Goal: Navigation & Orientation: Find specific page/section

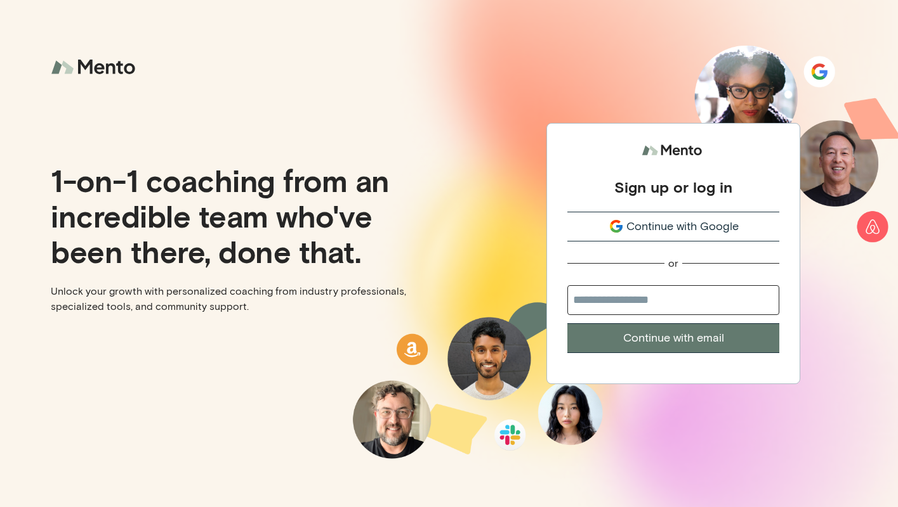
click at [653, 297] on input "email" at bounding box center [673, 300] width 212 height 30
click at [630, 308] on input "email" at bounding box center [673, 300] width 212 height 30
type input "**********"
click at [646, 343] on button "Continue with email" at bounding box center [673, 338] width 212 height 30
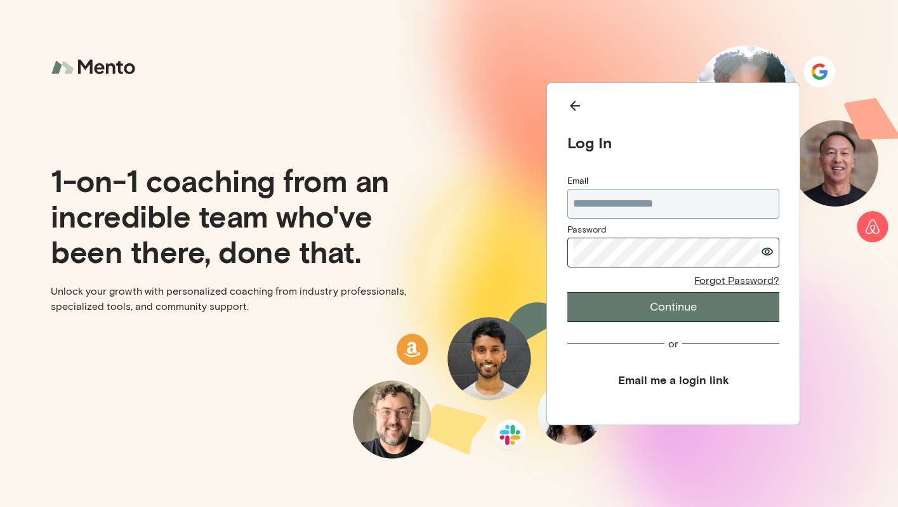
click at [656, 306] on button "Continue" at bounding box center [673, 307] width 212 height 30
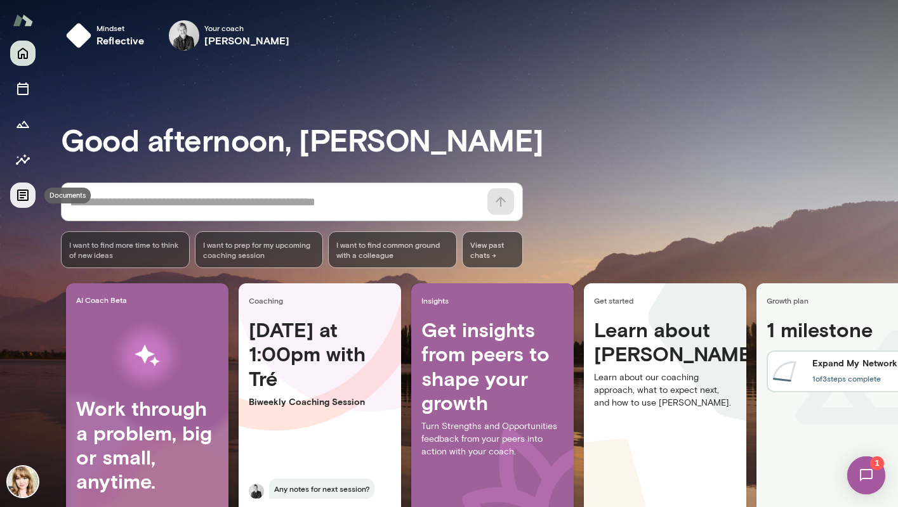
click at [25, 197] on icon "Documents" at bounding box center [22, 195] width 15 height 15
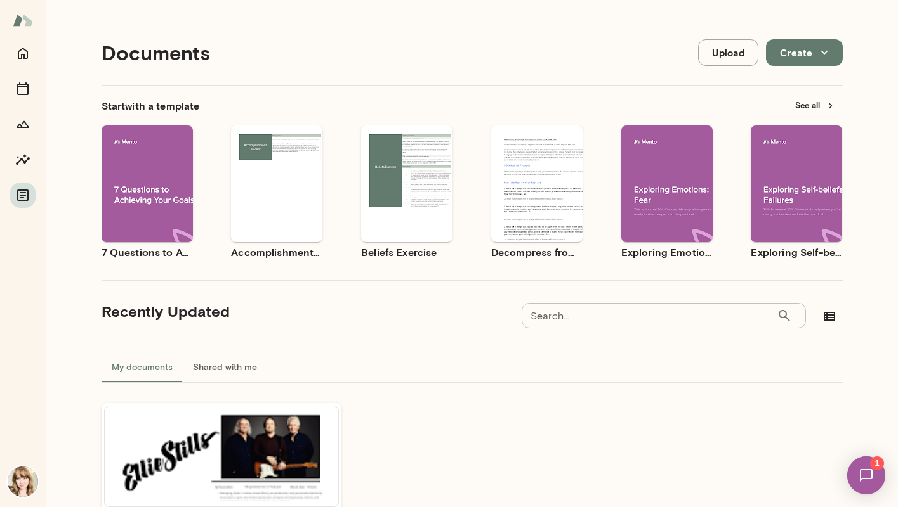
scroll to position [131, 0]
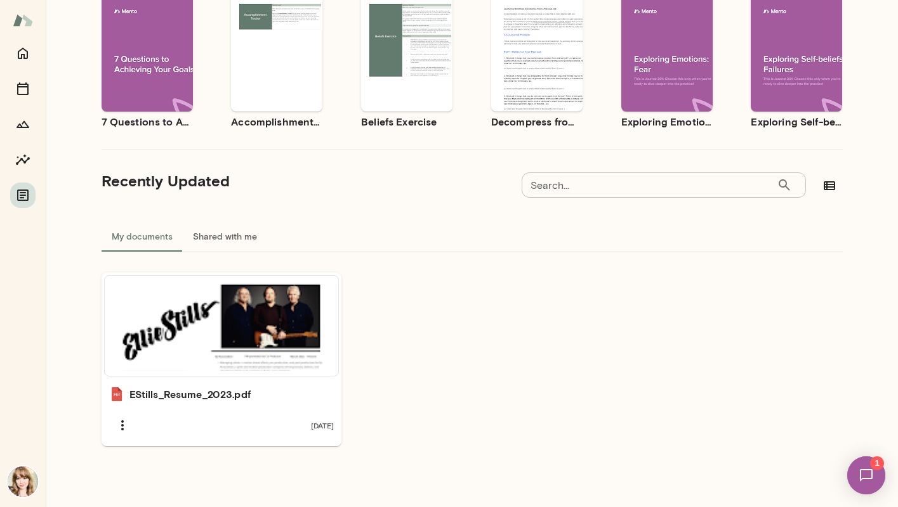
click at [230, 239] on button "Shared with me" at bounding box center [225, 236] width 84 height 30
click at [143, 238] on button "My documents" at bounding box center [141, 236] width 81 height 30
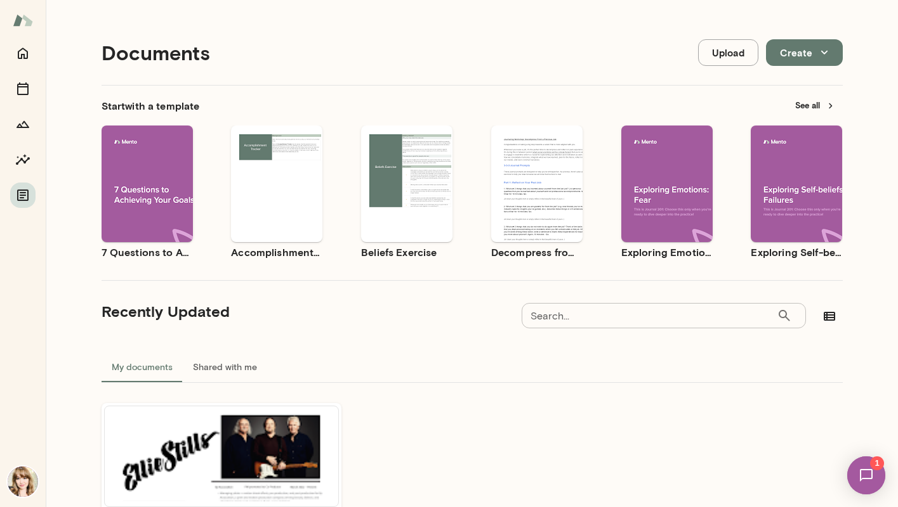
scroll to position [103, 0]
